Goal: Information Seeking & Learning: Learn about a topic

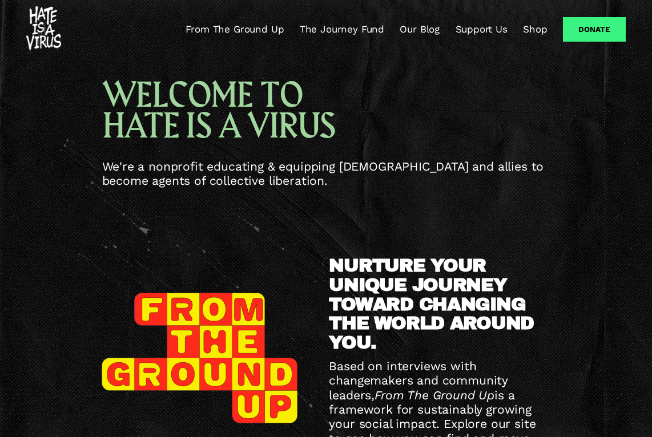
click at [316, 28] on link "The Journey Fund" at bounding box center [342, 30] width 84 height 14
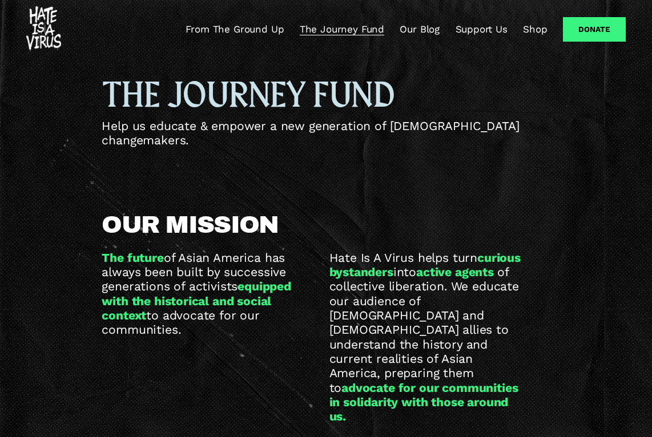
click at [422, 28] on link "Our Blog" at bounding box center [419, 30] width 40 height 14
click at [224, 28] on link "From The Ground Up" at bounding box center [234, 30] width 98 height 14
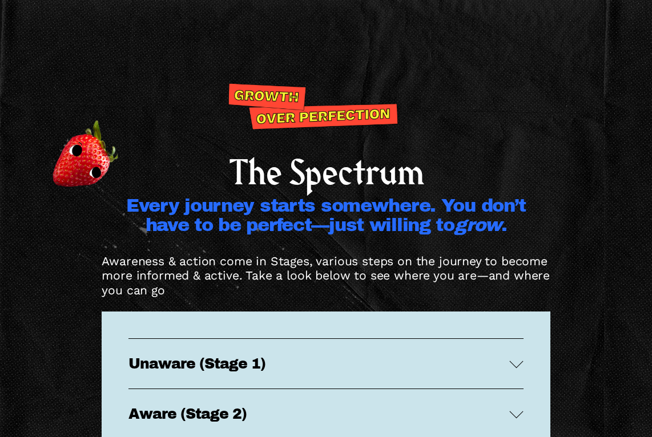
click at [267, 154] on div "The Spectrum Every journey starts somewhere. You don’t have to be perfect—just …" at bounding box center [326, 324] width 652 height 485
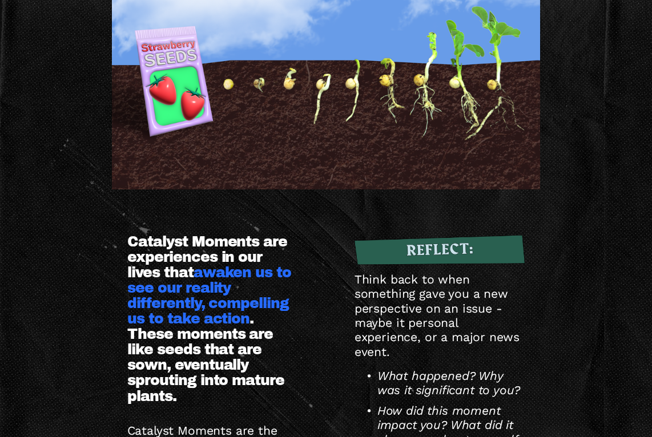
scroll to position [2627, 0]
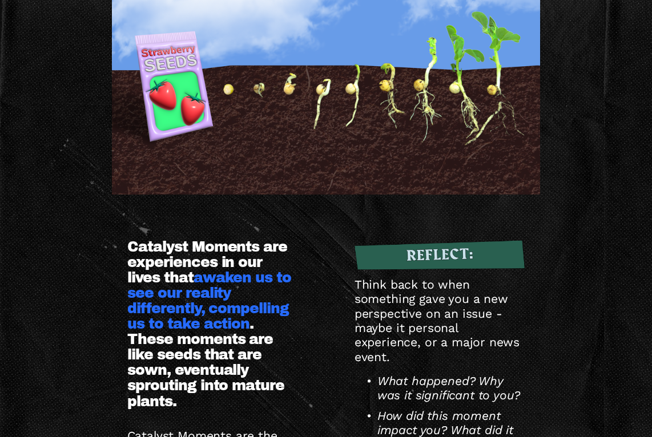
drag, startPoint x: 147, startPoint y: 54, endPoint x: -209, endPoint y: 76, distance: 356.8
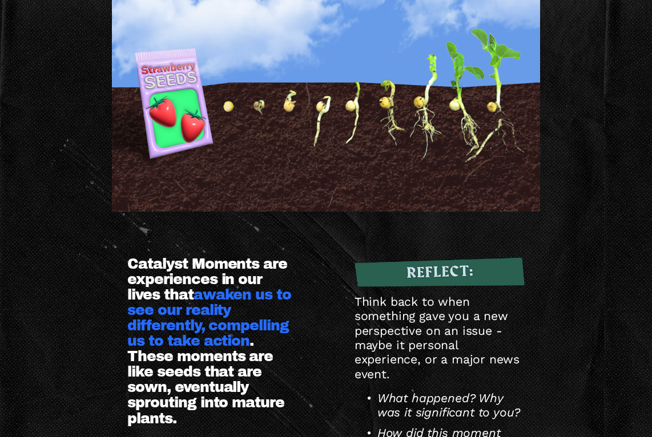
scroll to position [2608, 0]
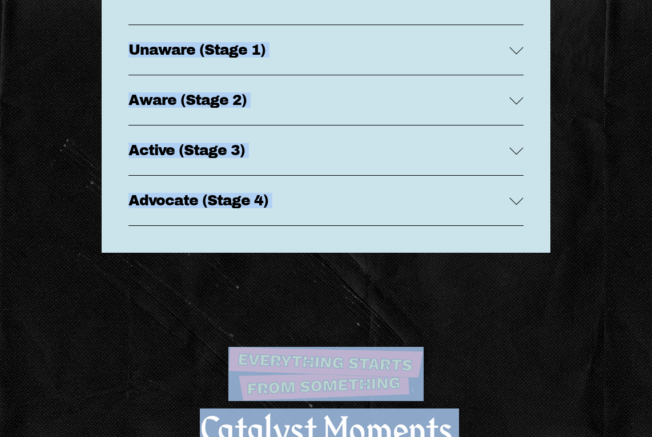
drag, startPoint x: 527, startPoint y: 52, endPoint x: 702, endPoint y: -10, distance: 185.7
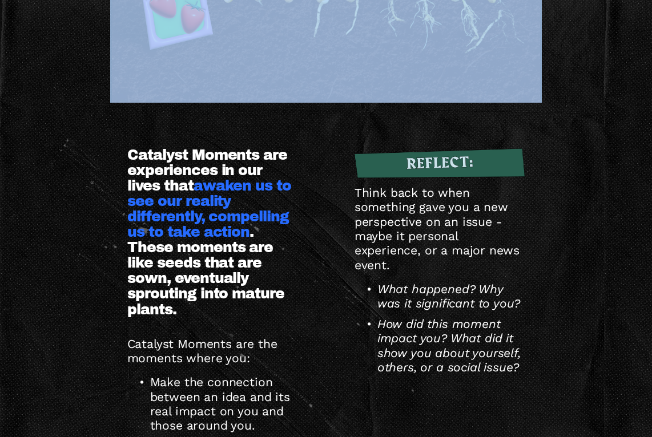
scroll to position [2725, 0]
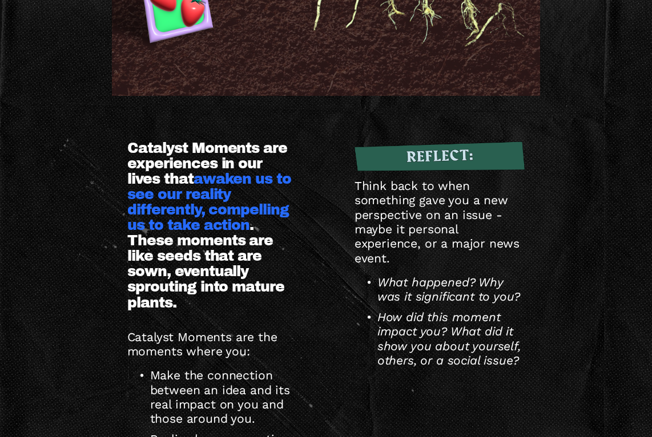
click at [579, 94] on div "Catalyst Moments Catalyst Moments are experiences in our lives that awaken us t…" at bounding box center [326, 141] width 652 height 807
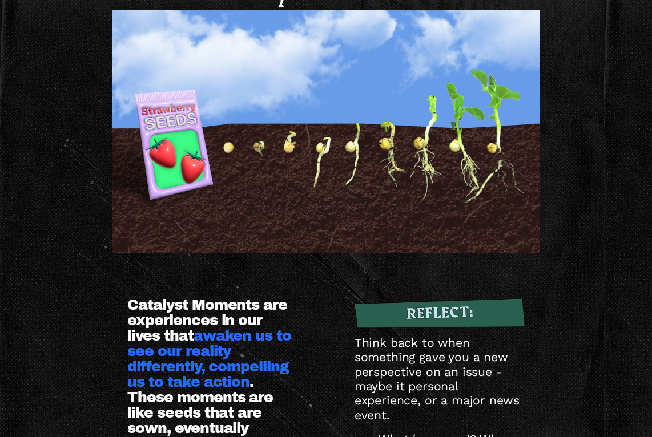
scroll to position [2565, 0]
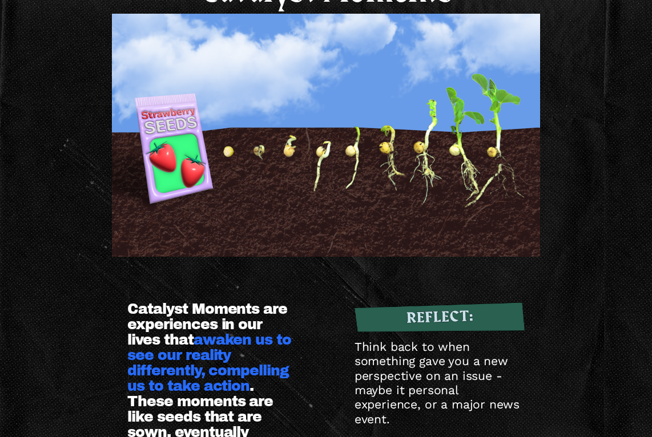
click at [481, 22] on div "Catalyst Moments Catalyst Moments are experiences in our lives that awaken us t…" at bounding box center [326, 302] width 652 height 807
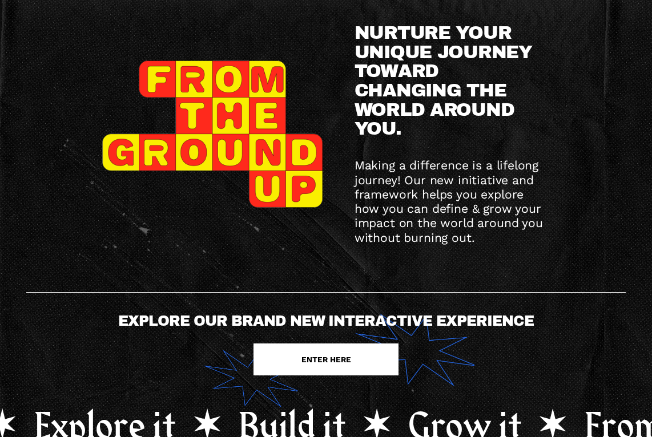
scroll to position [56, 0]
